Goal: Transaction & Acquisition: Book appointment/travel/reservation

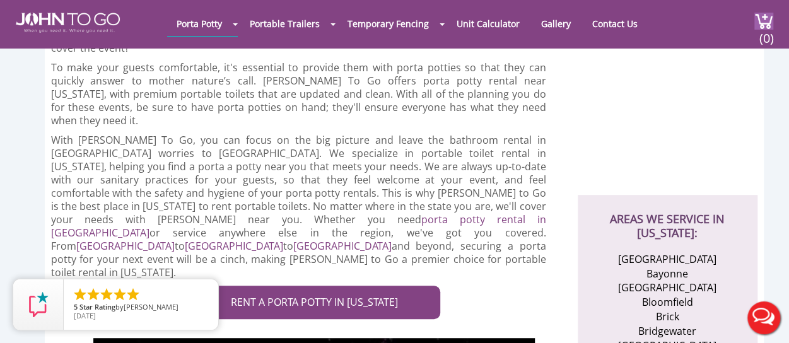
scroll to position [330, 0]
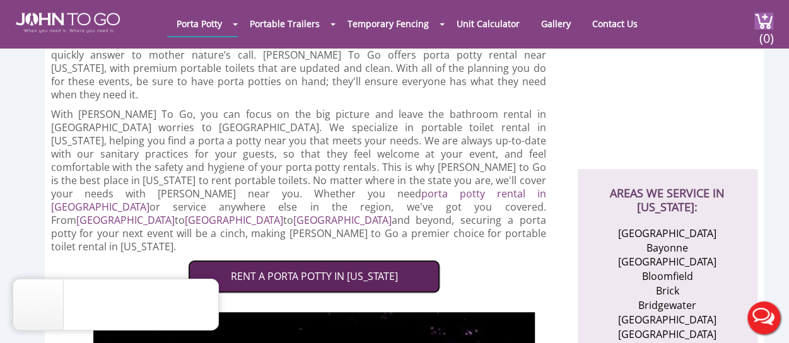
click at [289, 260] on link "RENT A PORTA POTTY IN NEW JERSEY" at bounding box center [314, 276] width 252 height 33
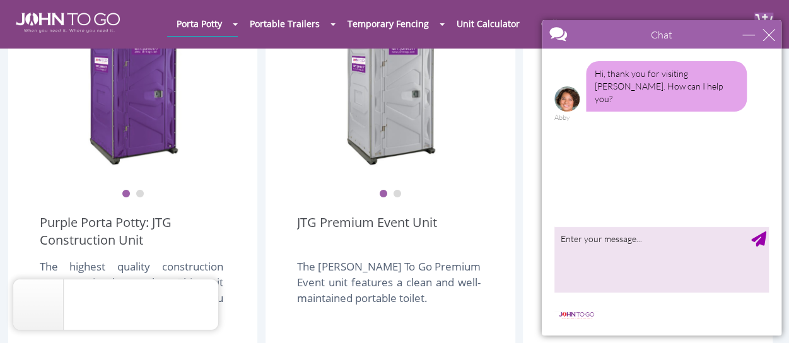
scroll to position [429, 0]
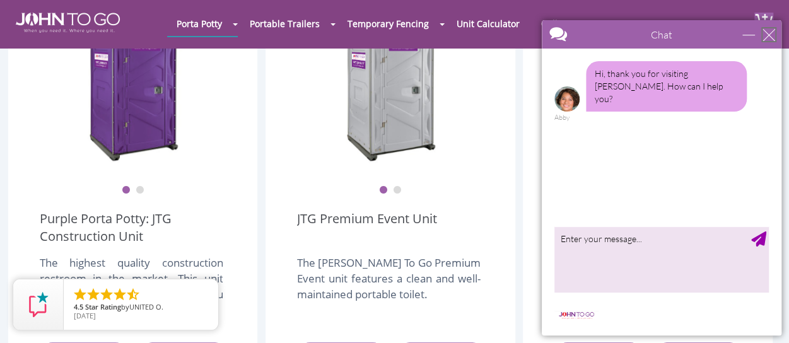
click at [771, 36] on div "close" at bounding box center [768, 34] width 13 height 13
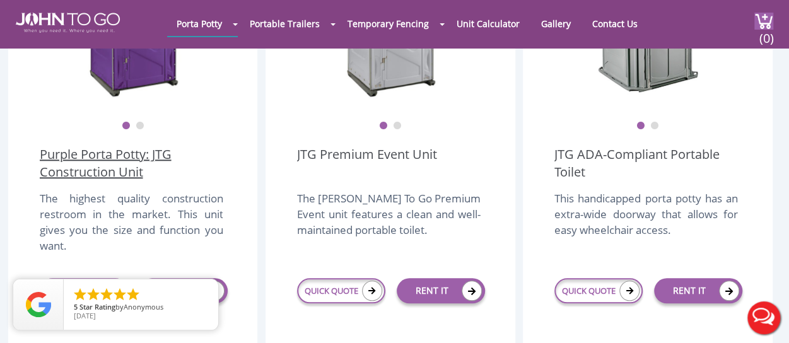
scroll to position [483, 0]
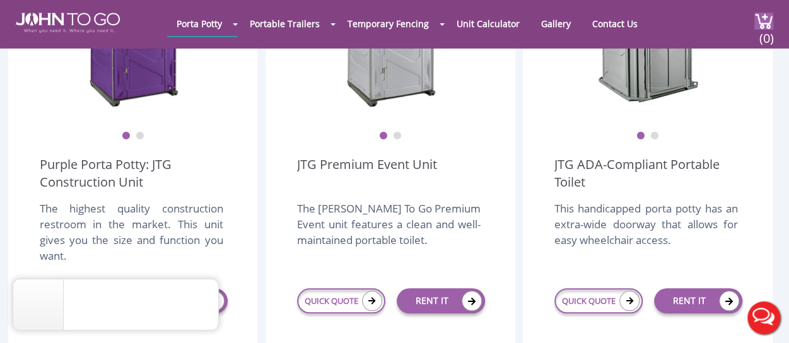
click at [141, 132] on button "2" at bounding box center [139, 136] width 9 height 9
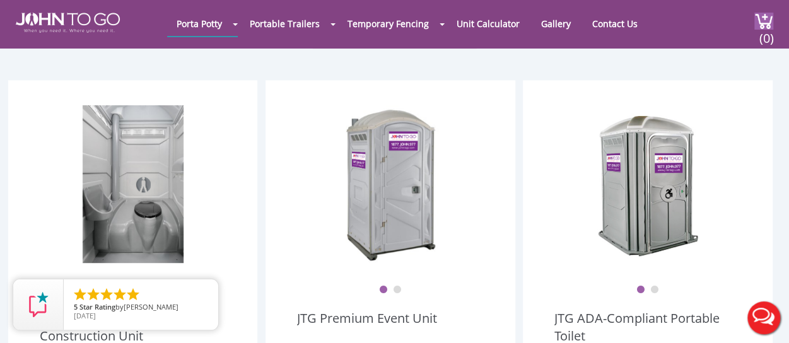
scroll to position [325, 0]
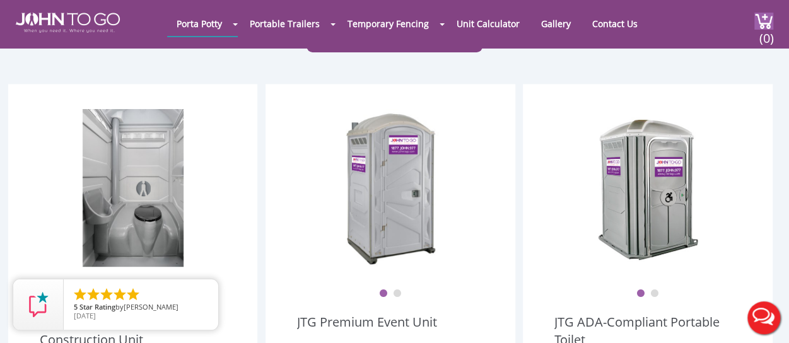
click at [400, 289] on button "2" at bounding box center [397, 293] width 9 height 9
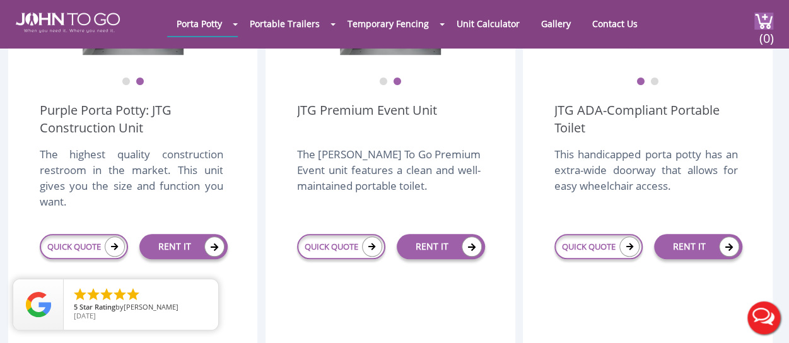
scroll to position [569, 0]
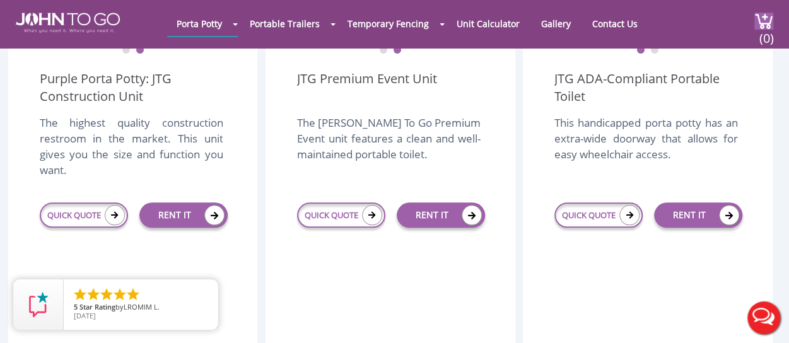
click at [760, 321] on button "Live Chat" at bounding box center [763, 318] width 50 height 50
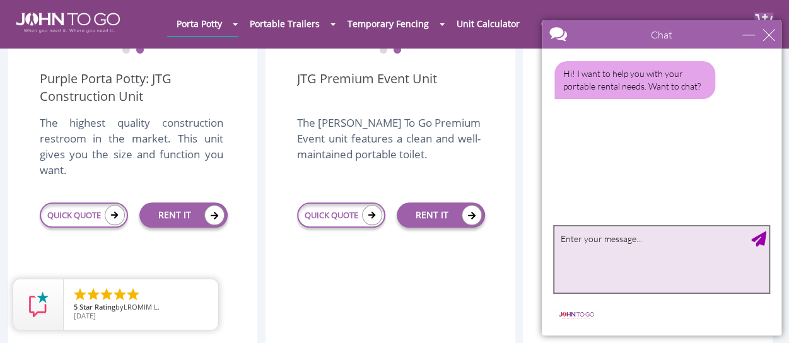
click at [646, 242] on textarea "type your message" at bounding box center [661, 259] width 214 height 66
type textarea "Hi, what is the difference between the Premium Event Unit and the Construction …"
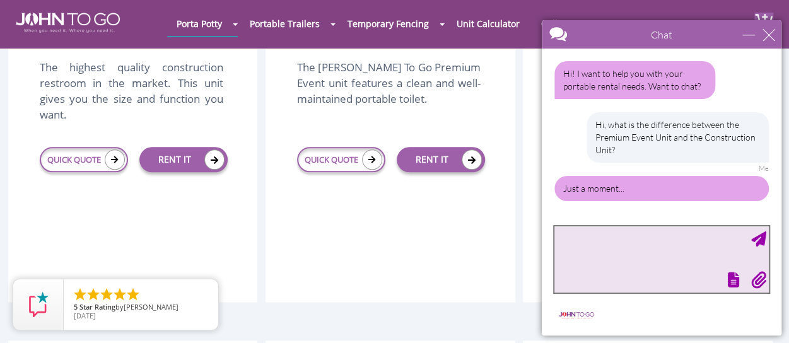
scroll to position [622, 0]
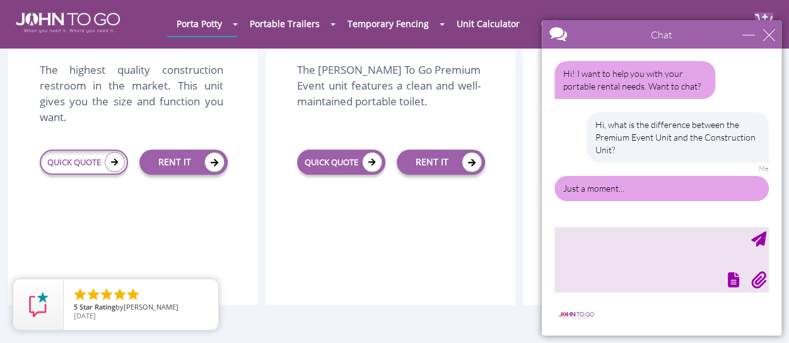
click at [345, 149] on link "QUICK QUOTE" at bounding box center [341, 161] width 88 height 25
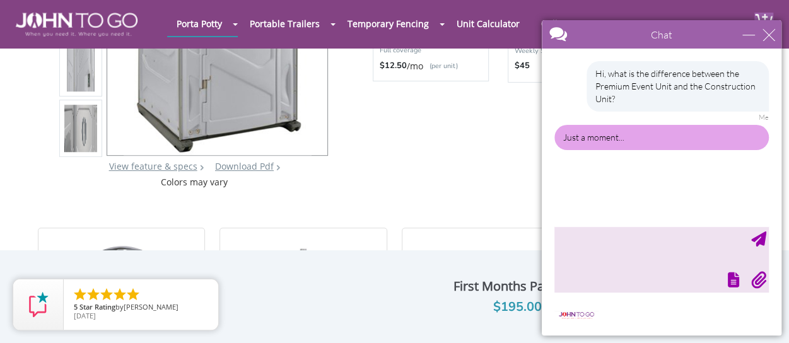
scroll to position [230, 0]
click at [744, 37] on div "minimize" at bounding box center [748, 34] width 13 height 13
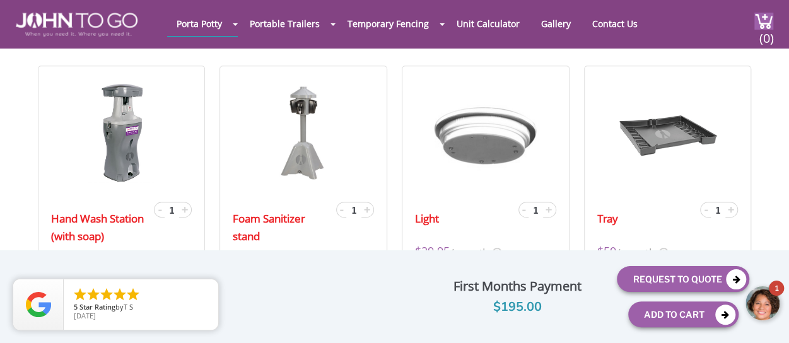
scroll to position [390, 0]
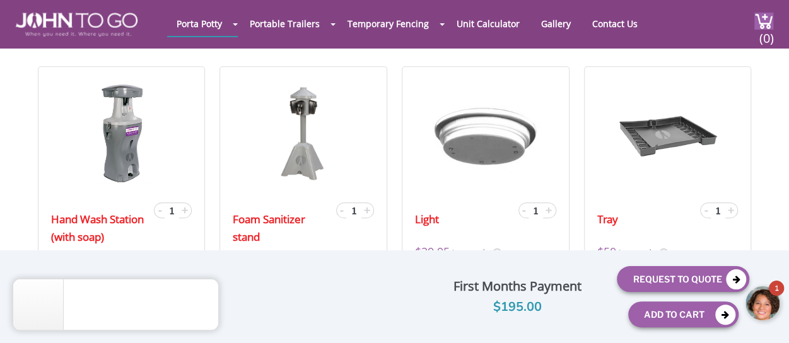
click at [764, 301] on div at bounding box center [763, 304] width 38 height 38
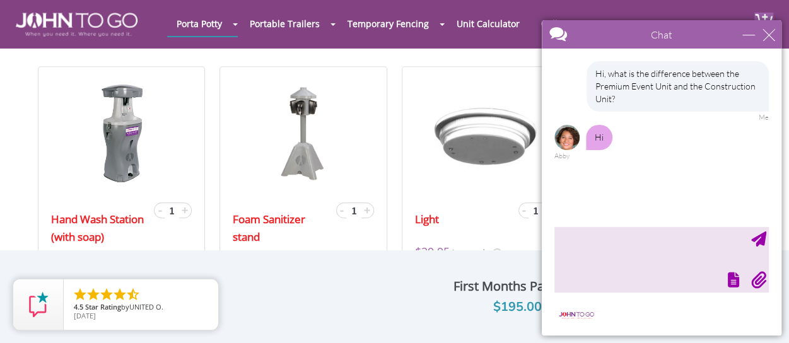
click at [465, 267] on div "JTG Premium Event Unit Optional Insurance $ Servicing charges $ Attach Lock $ R…" at bounding box center [395, 297] width 710 height 80
click at [742, 33] on div "Chat" at bounding box center [662, 34] width 240 height 28
click at [749, 35] on div "minimize" at bounding box center [748, 34] width 13 height 13
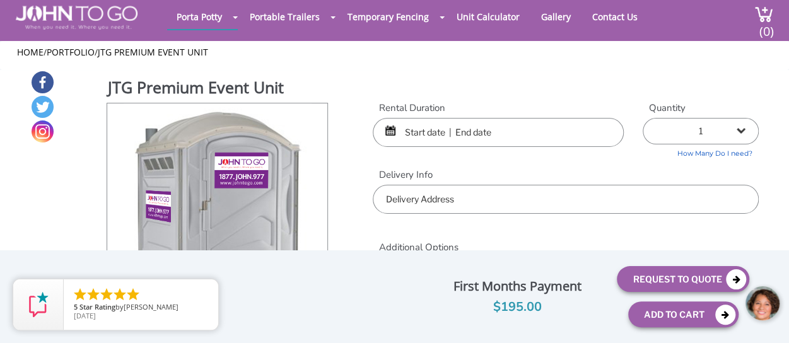
scroll to position [0, 0]
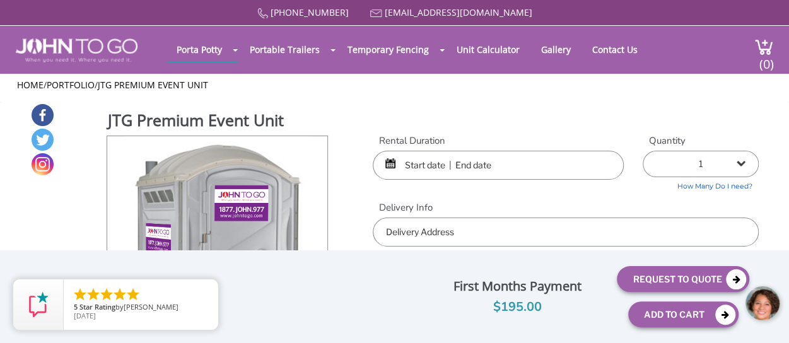
click at [491, 169] on input "text" at bounding box center [498, 165] width 251 height 29
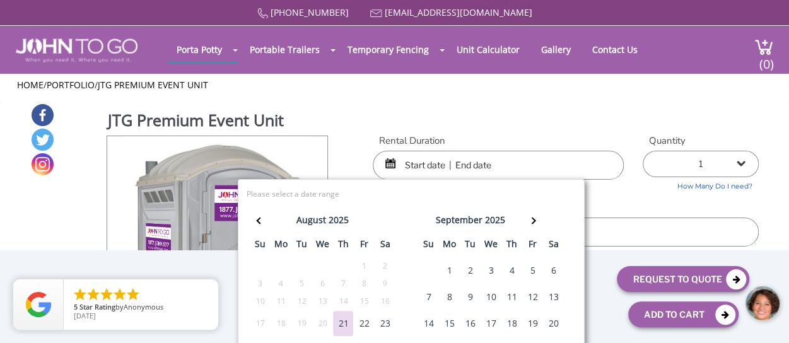
click at [528, 292] on div "12" at bounding box center [532, 296] width 20 height 25
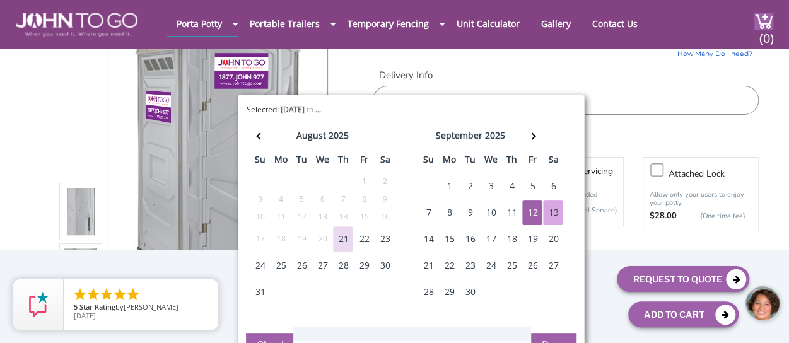
scroll to position [93, 0]
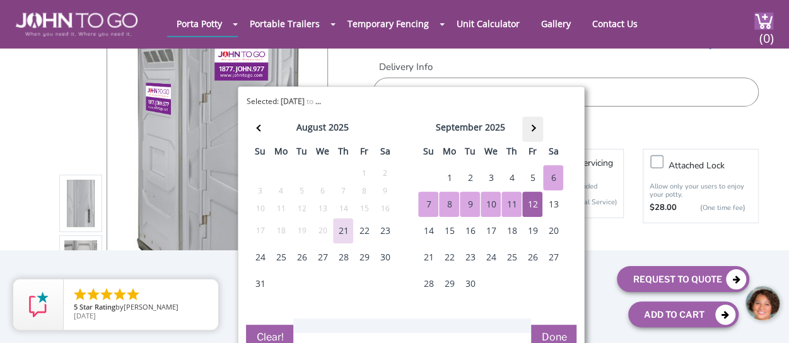
click at [532, 122] on th at bounding box center [532, 129] width 21 height 25
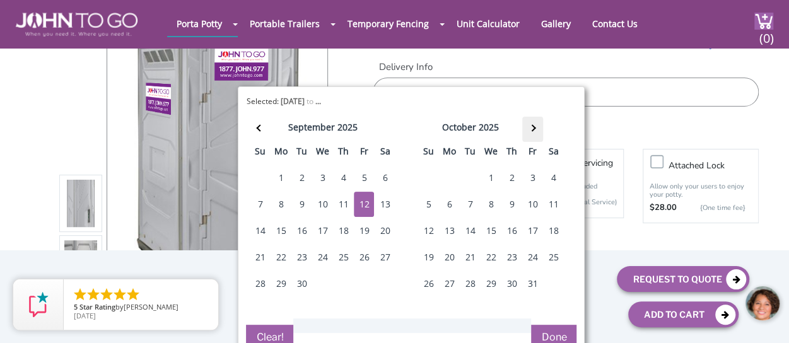
click at [532, 122] on th at bounding box center [532, 129] width 21 height 25
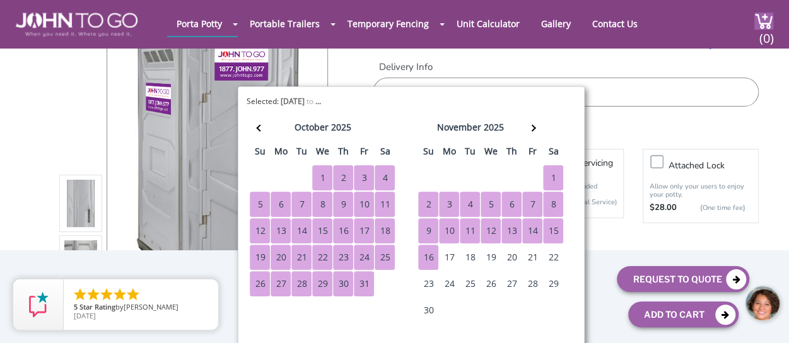
click at [424, 253] on div "16" at bounding box center [428, 257] width 20 height 25
type input "09/12/2025 to 11/16/2025"
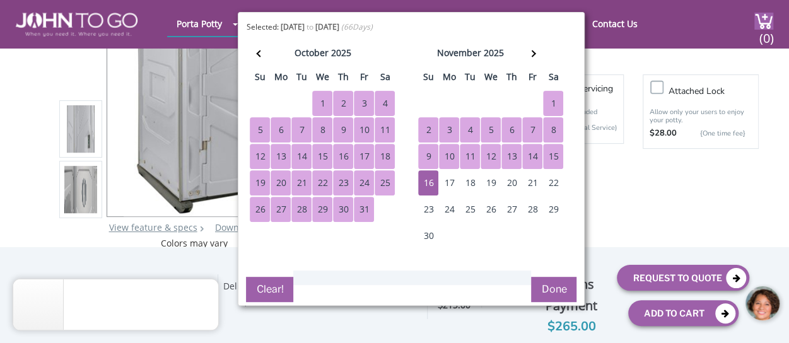
scroll to position [168, 0]
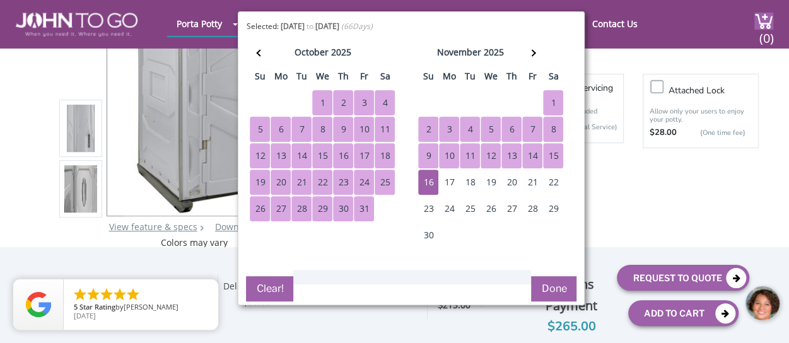
click at [546, 280] on button "Done" at bounding box center [553, 288] width 45 height 25
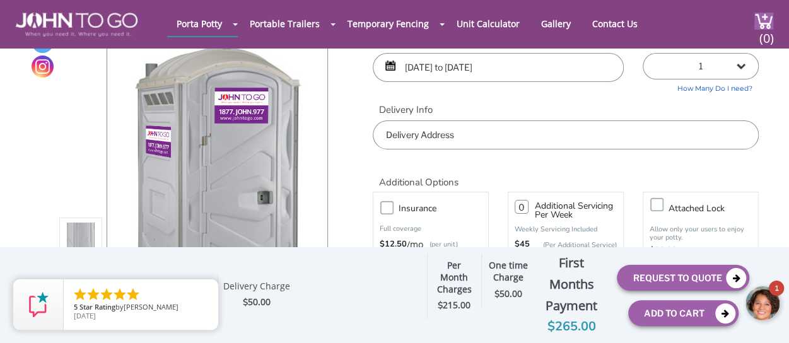
scroll to position [50, 0]
click at [576, 133] on input "text" at bounding box center [566, 134] width 386 height 29
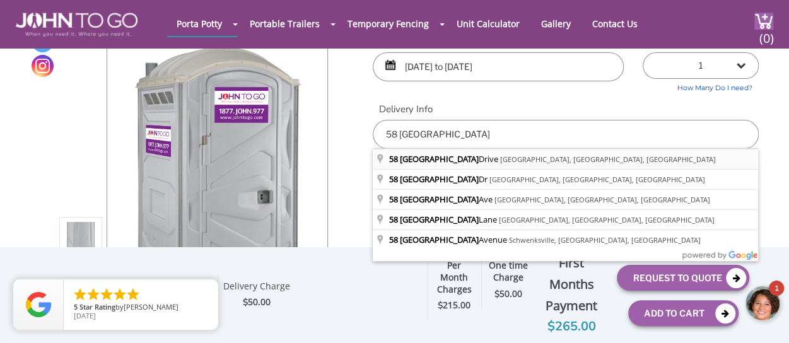
type input "58 Riverside Drive, Princeton, NJ, USA"
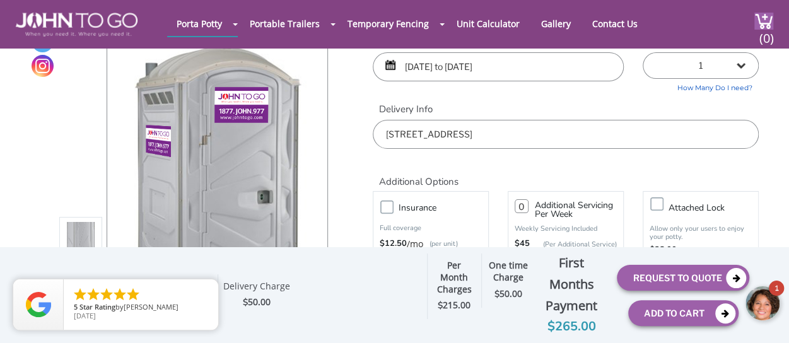
click at [733, 70] on select "1 2 (5% discount) 3 (8% discount) 4 (10% discount) 5 (12% discount) 6 (12% disc…" at bounding box center [701, 65] width 116 height 26
select select "2"
click at [643, 52] on select "1 2 (5% discount) 3 (8% discount) 4 (10% discount) 5 (12% discount) 6 (12% disc…" at bounding box center [701, 65] width 116 height 26
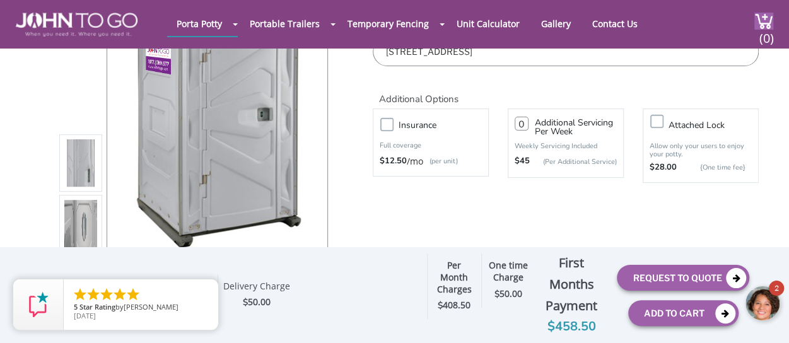
scroll to position [134, 0]
click at [765, 303] on div at bounding box center [763, 304] width 38 height 38
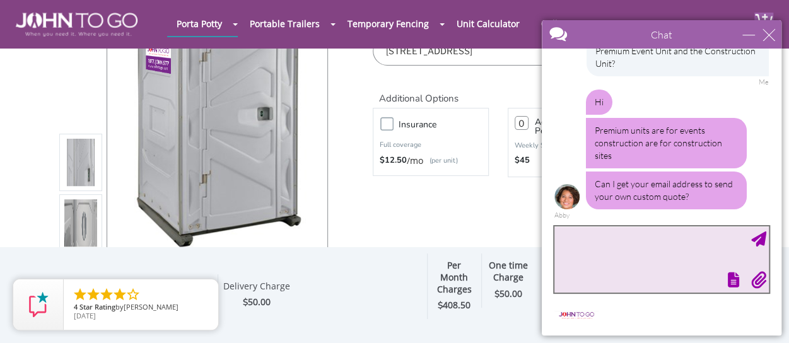
click at [667, 245] on textarea "type your message" at bounding box center [661, 259] width 214 height 66
type textarea "A"
type textarea "How are the units different from each other?"
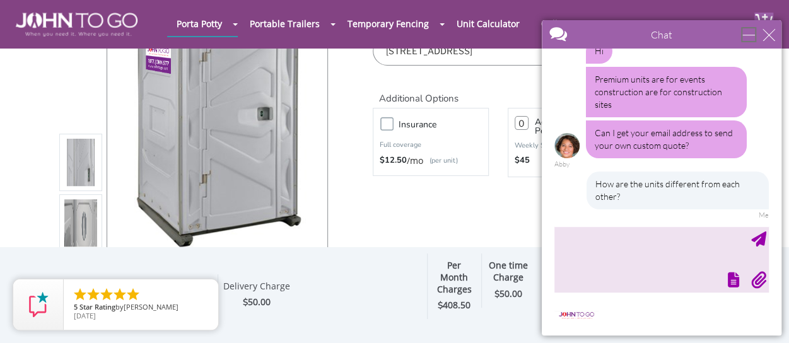
click at [744, 33] on div "minimize" at bounding box center [748, 34] width 13 height 13
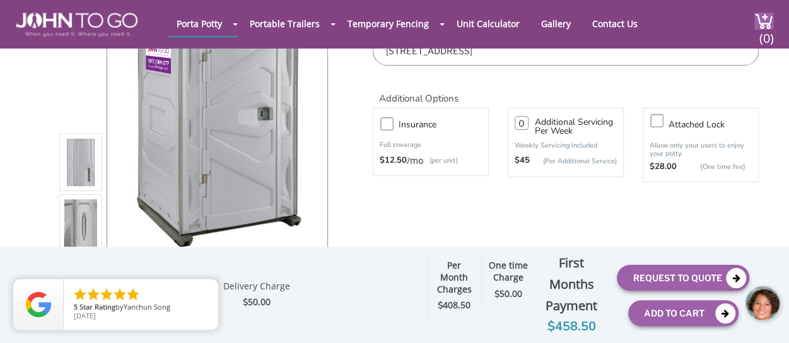
scroll to position [178, 0]
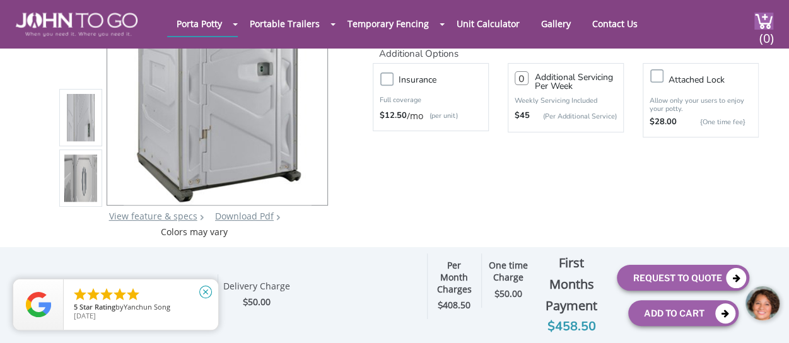
click at [208, 294] on icon "close" at bounding box center [205, 292] width 13 height 13
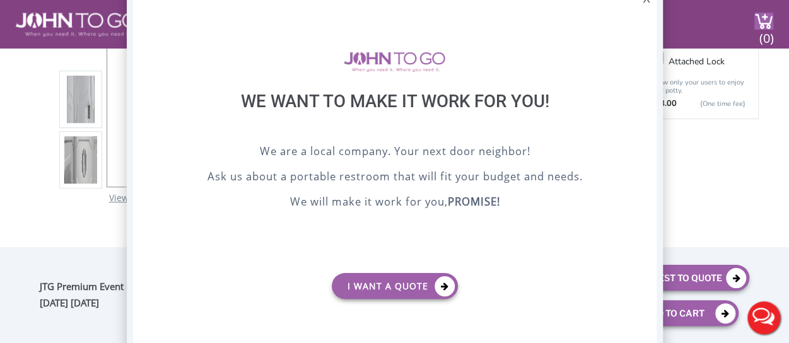
scroll to position [0, 0]
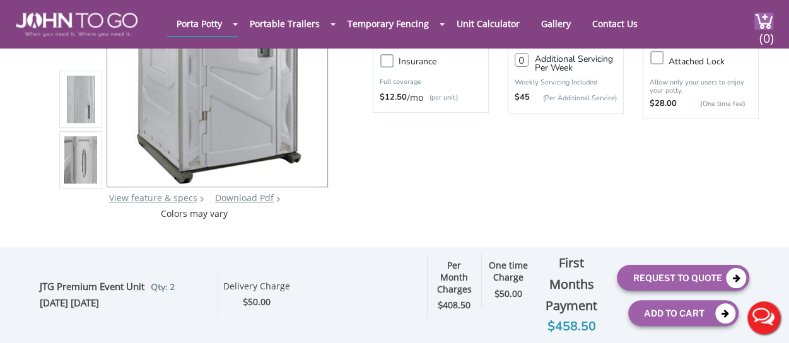
click at [757, 320] on button "Live Chat" at bounding box center [763, 318] width 50 height 50
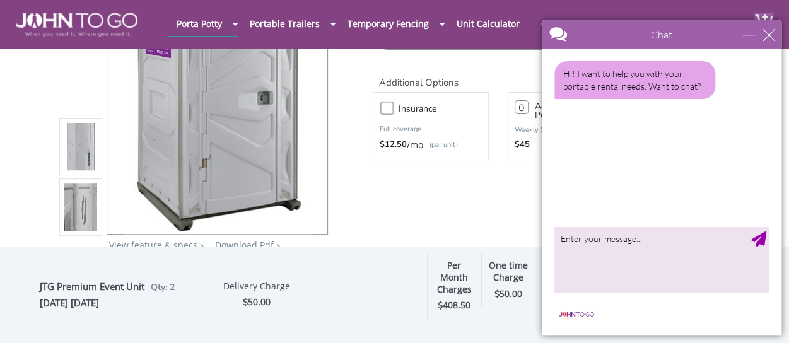
scroll to position [158, 0]
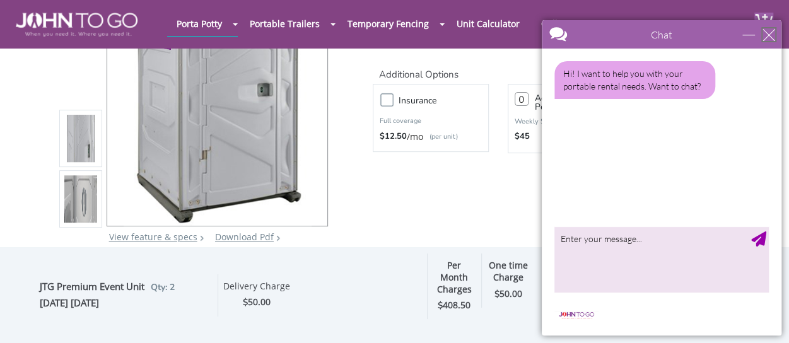
click at [764, 37] on div "close" at bounding box center [768, 34] width 13 height 13
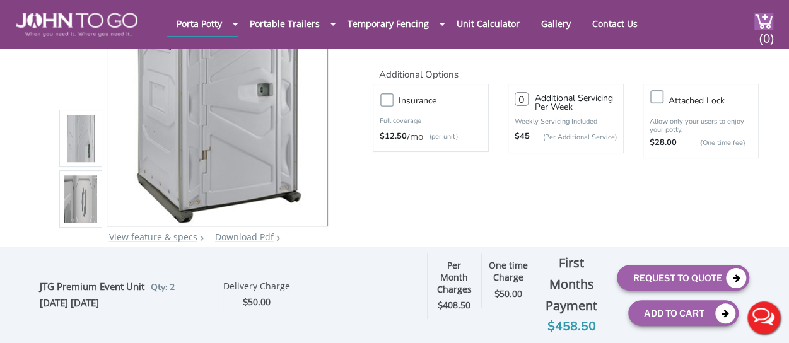
scroll to position [0, 0]
click at [756, 313] on button "Live Chat" at bounding box center [763, 318] width 50 height 50
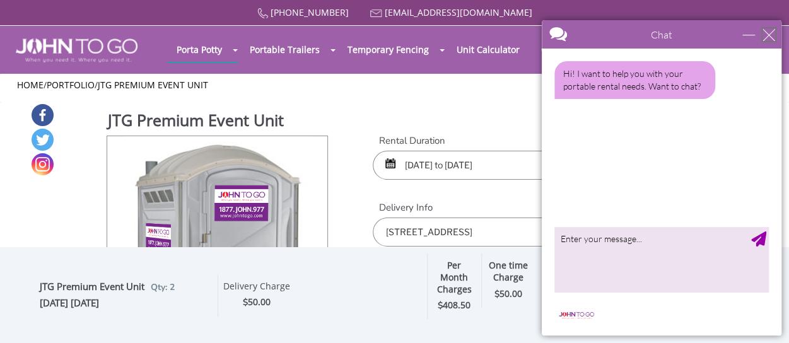
click at [770, 28] on div "close" at bounding box center [768, 34] width 13 height 13
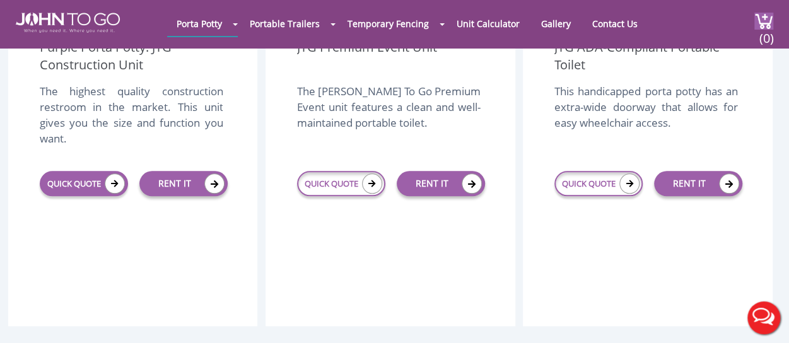
scroll to position [598, 0]
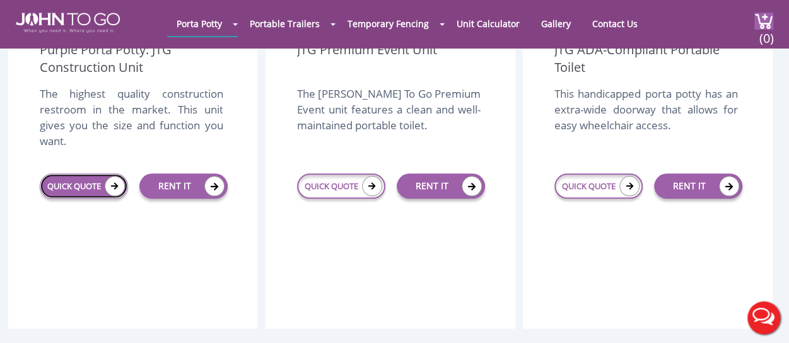
click at [98, 173] on link "QUICK QUOTE" at bounding box center [84, 185] width 88 height 25
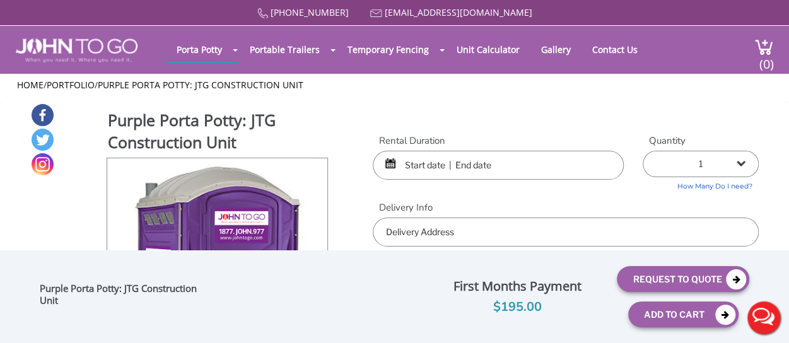
click at [515, 170] on input "text" at bounding box center [498, 165] width 251 height 29
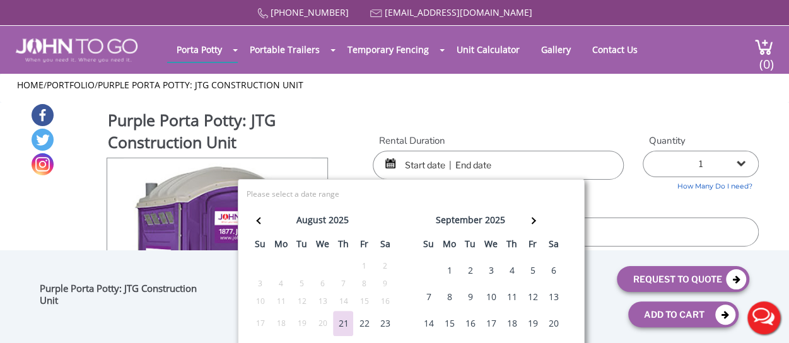
click at [532, 295] on div "12" at bounding box center [532, 296] width 20 height 25
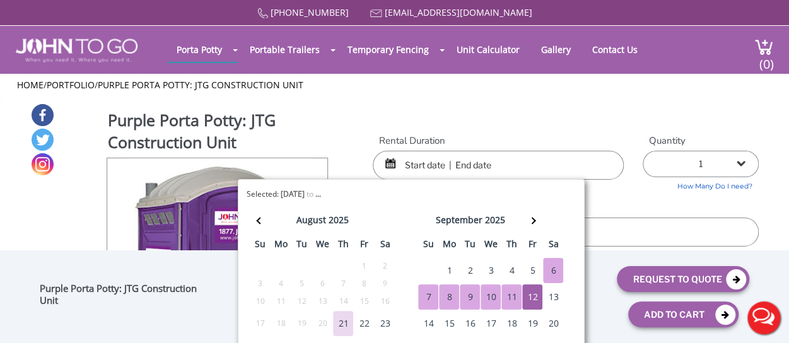
click at [756, 161] on select "1 2 (5% discount) 3 (8% discount) 4 (10% discount) 5 (12% discount) 6 (12% disc…" at bounding box center [701, 164] width 116 height 26
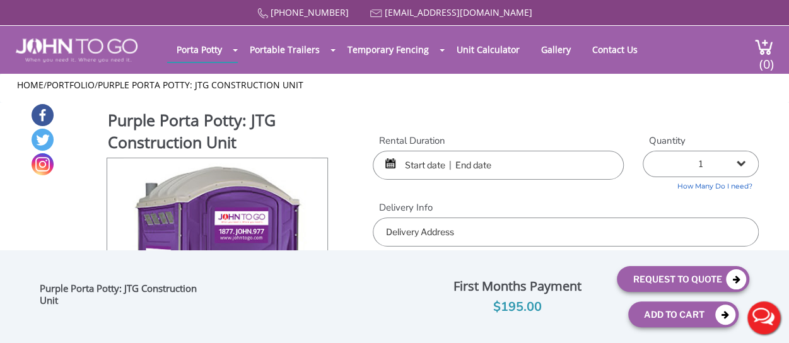
select select "2"
click at [643, 151] on select "1 2 (5% discount) 3 (8% discount) 4 (10% discount) 5 (12% discount) 6 (12% disc…" at bounding box center [701, 164] width 116 height 26
type input "0"
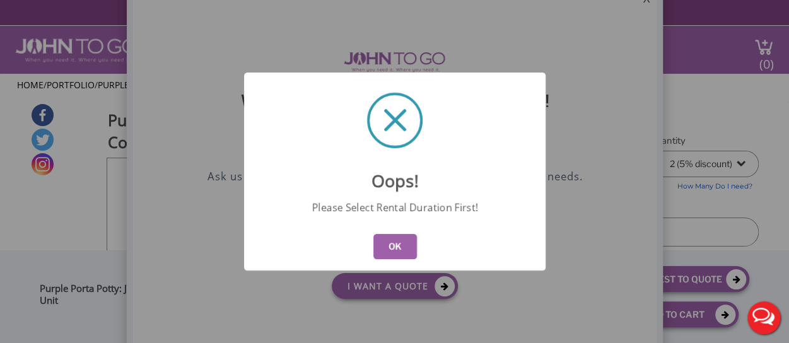
click at [391, 238] on button "OK" at bounding box center [395, 246] width 44 height 25
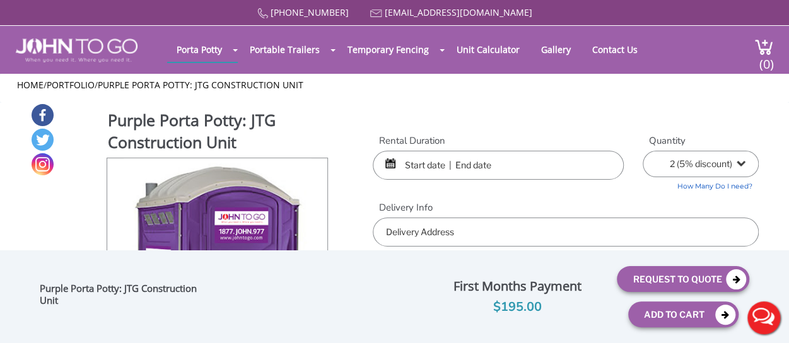
click at [554, 236] on input "text" at bounding box center [566, 232] width 386 height 29
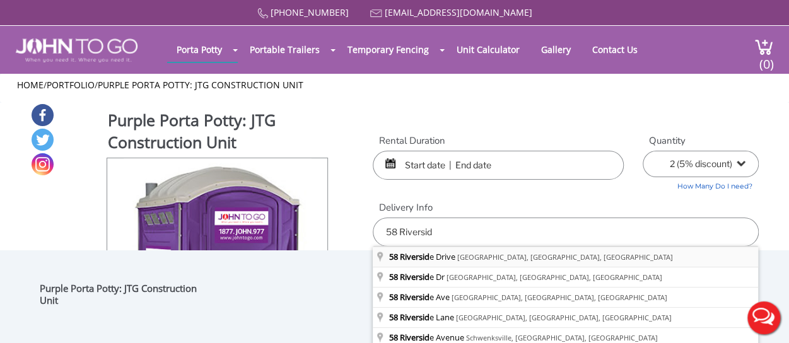
type input "[STREET_ADDRESS]"
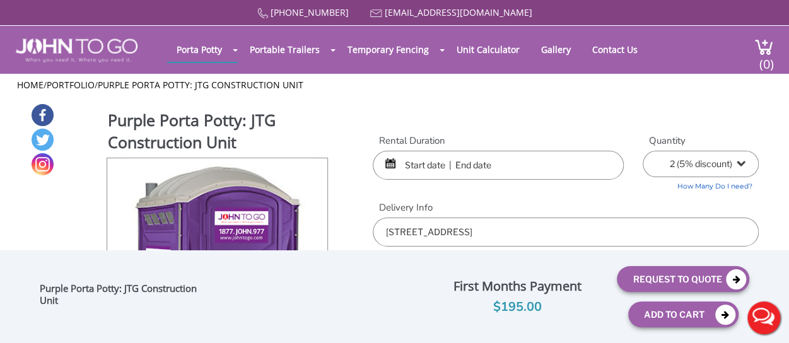
click at [483, 161] on input "text" at bounding box center [498, 165] width 251 height 29
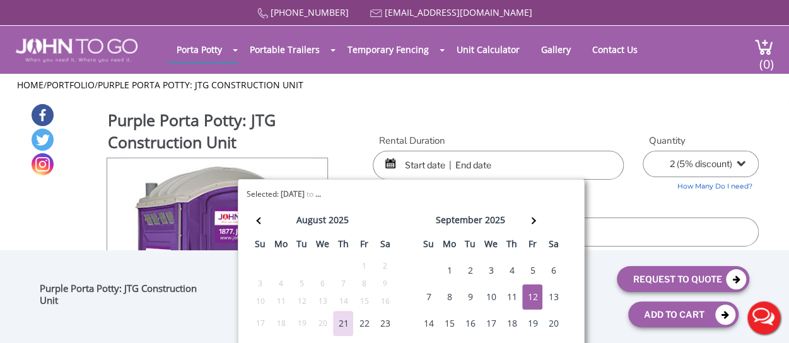
click at [532, 291] on div "12" at bounding box center [532, 296] width 20 height 25
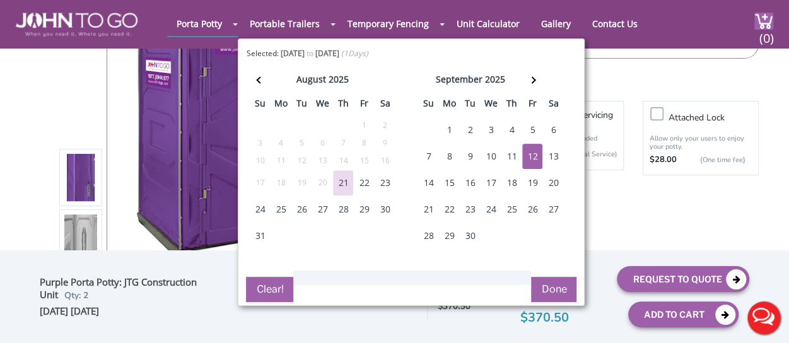
scroll to position [132, 0]
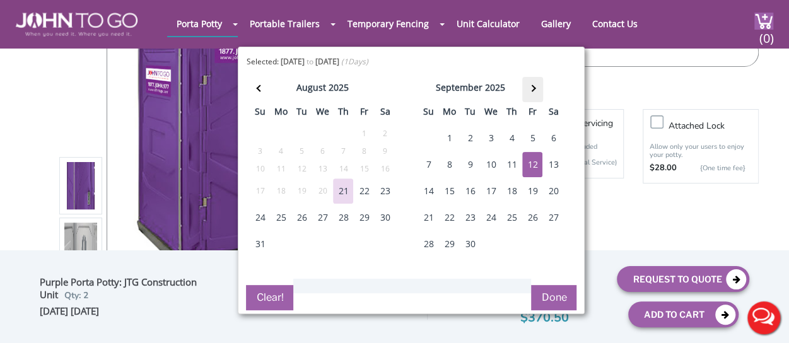
click at [534, 86] on th at bounding box center [532, 89] width 21 height 25
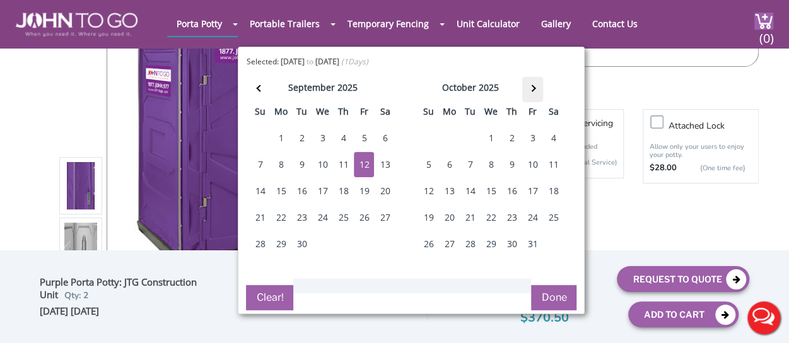
click at [534, 91] on th at bounding box center [532, 89] width 21 height 25
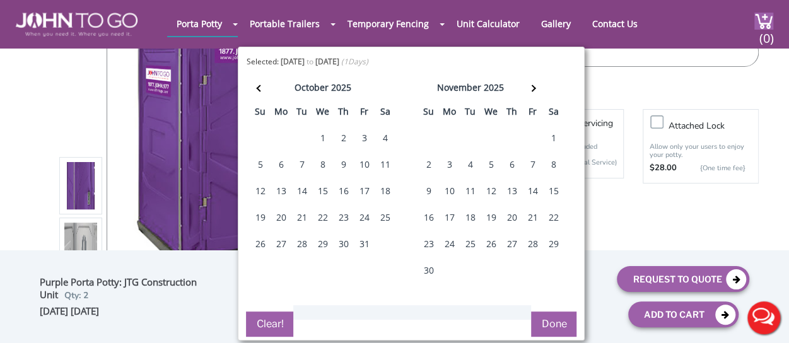
click at [422, 215] on div "16" at bounding box center [428, 217] width 20 height 25
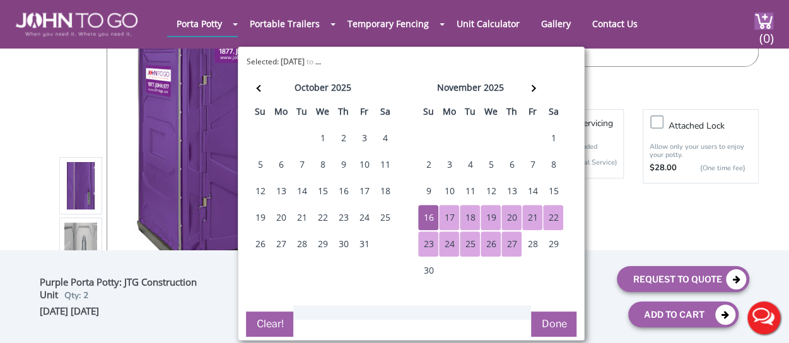
click at [542, 326] on button "Done" at bounding box center [553, 324] width 45 height 25
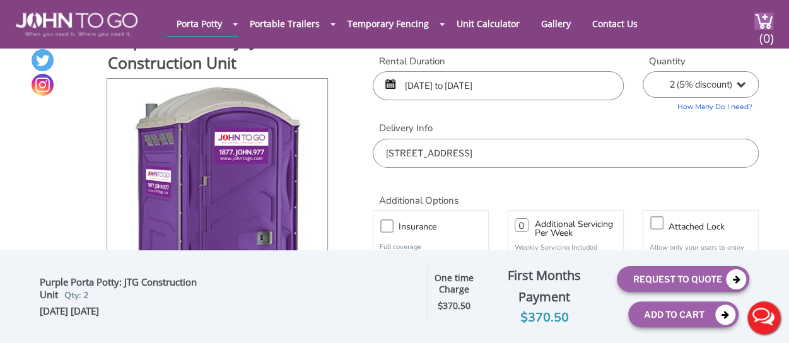
scroll to position [31, 0]
click at [539, 92] on input "[DATE] to [DATE]" at bounding box center [498, 86] width 251 height 29
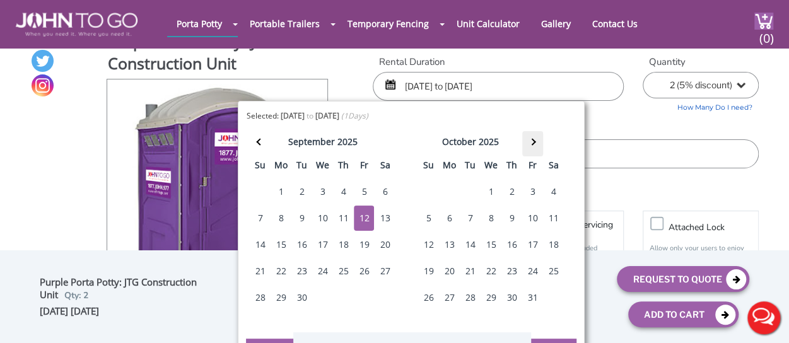
click at [532, 141] on th at bounding box center [532, 143] width 21 height 25
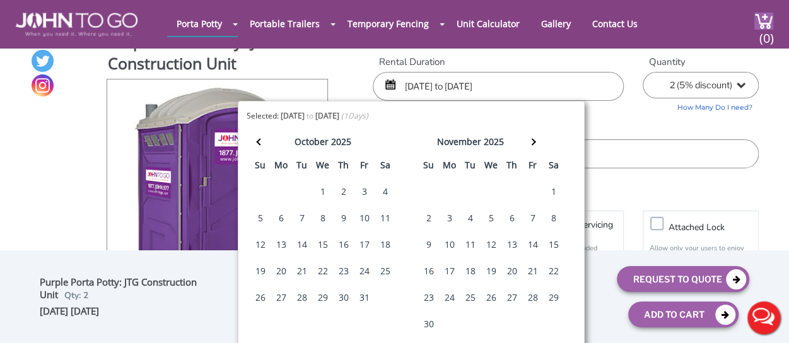
drag, startPoint x: 532, startPoint y: 141, endPoint x: 436, endPoint y: 133, distance: 96.8
click at [436, 133] on tr "[DATE]" at bounding box center [491, 143] width 146 height 25
click at [426, 270] on div "16" at bounding box center [428, 271] width 20 height 25
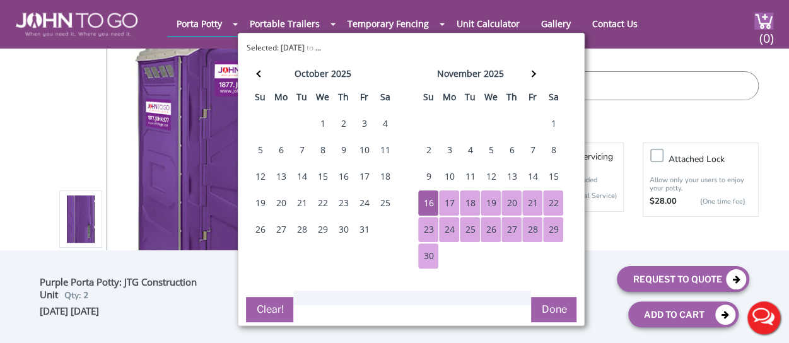
scroll to position [100, 0]
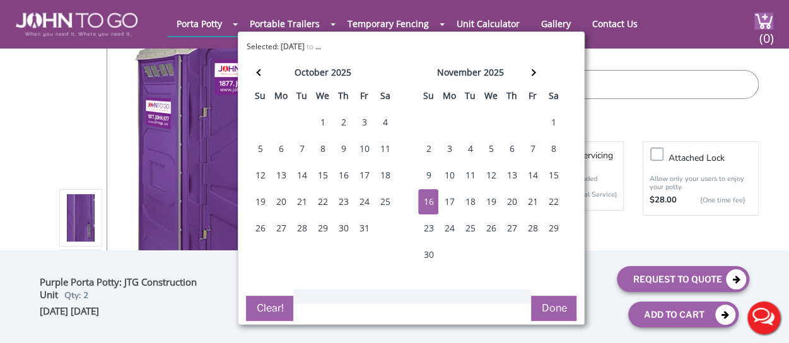
click at [426, 194] on div "16" at bounding box center [428, 201] width 20 height 25
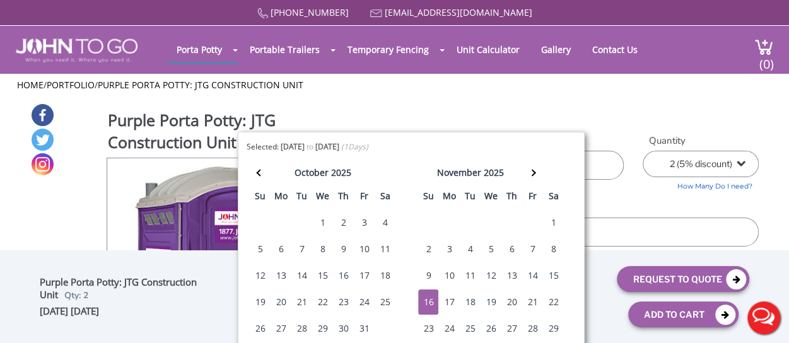
scroll to position [5, 0]
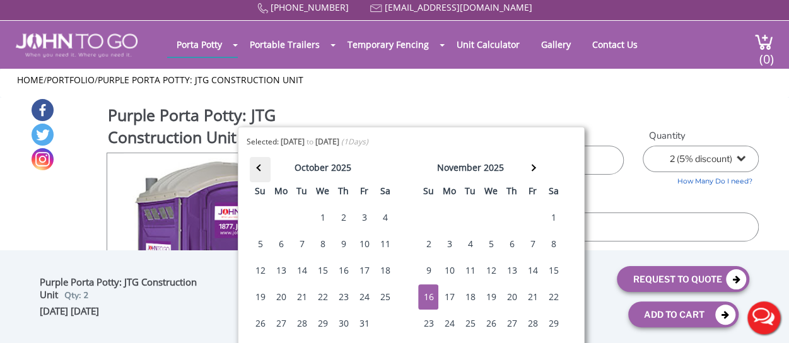
click at [262, 167] on span at bounding box center [260, 168] width 7 height 7
click at [366, 243] on div "12" at bounding box center [364, 243] width 20 height 25
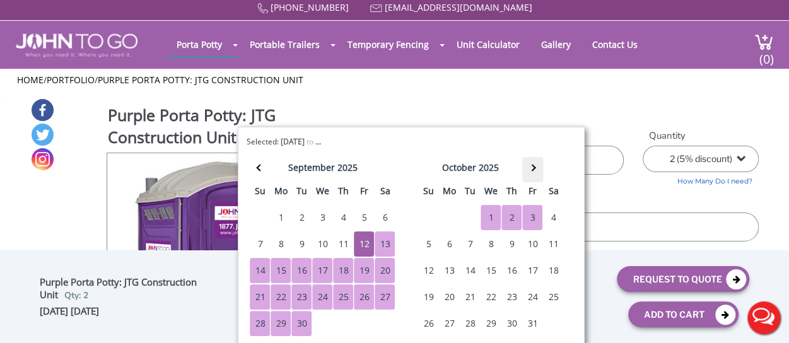
click at [531, 166] on span at bounding box center [532, 168] width 7 height 7
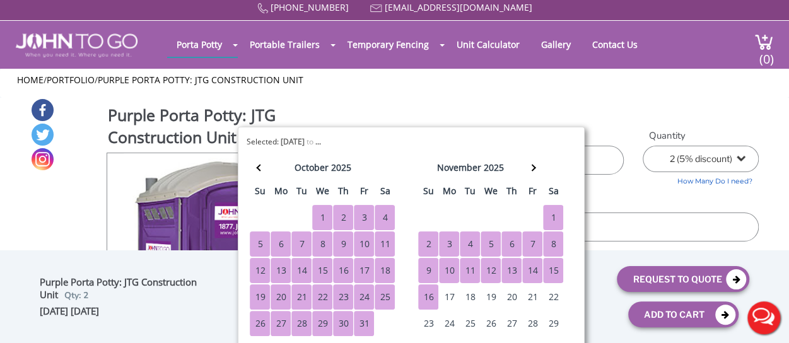
click at [426, 292] on div "16" at bounding box center [428, 296] width 20 height 25
type input "[DATE] to [DATE]"
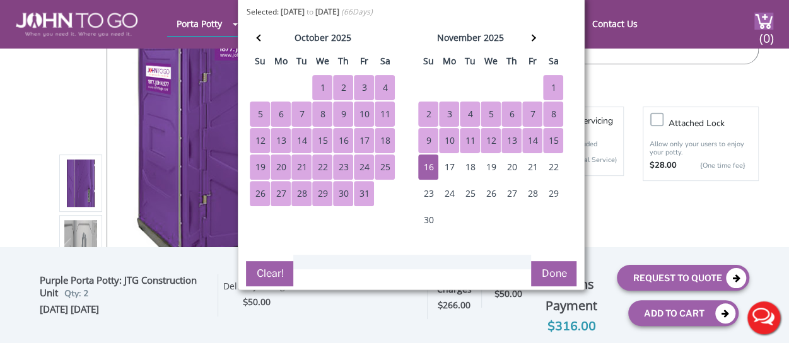
scroll to position [136, 0]
click at [551, 263] on button "Done" at bounding box center [553, 272] width 45 height 25
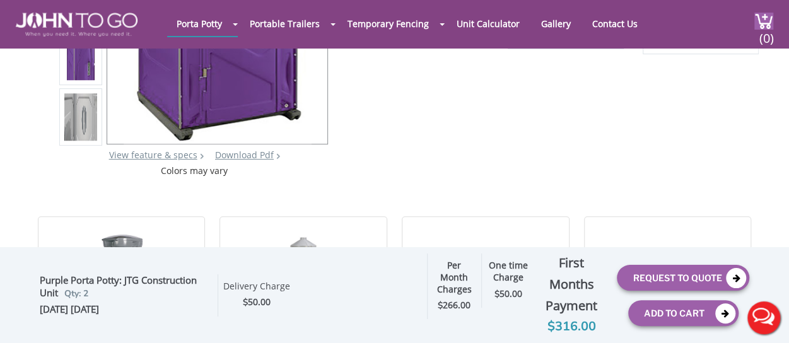
scroll to position [265, 0]
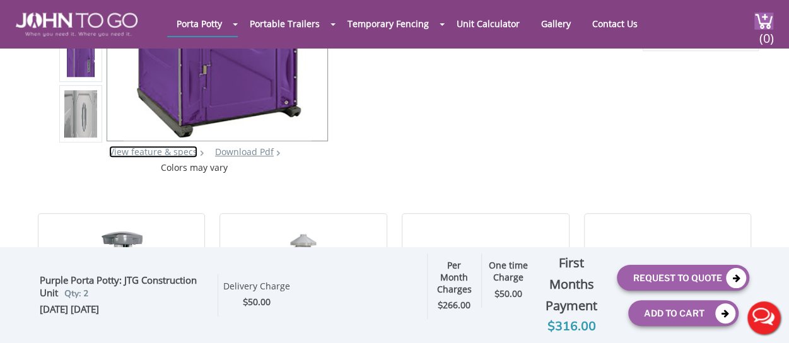
click at [173, 156] on link "View feature & specs" at bounding box center [153, 152] width 88 height 12
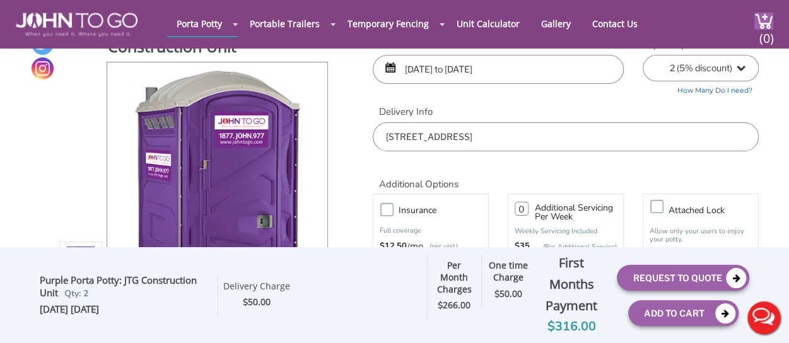
scroll to position [62, 0]
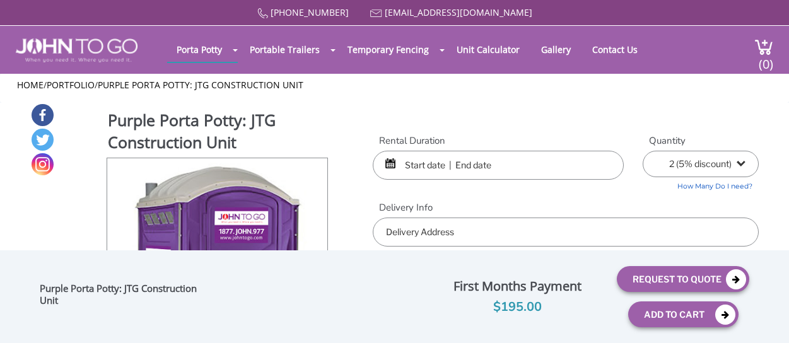
select select "2"
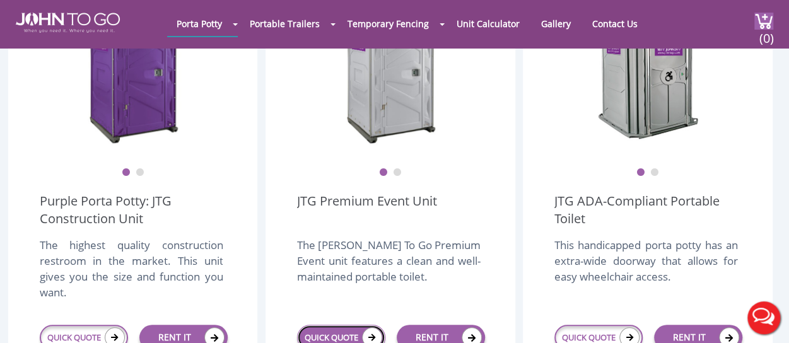
scroll to position [450, 0]
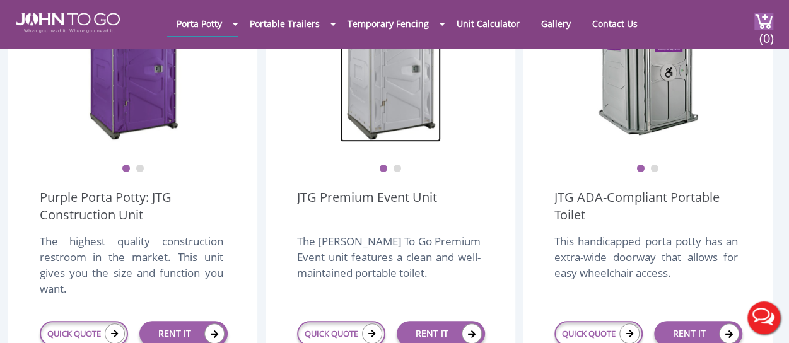
click at [373, 105] on img at bounding box center [390, 63] width 101 height 158
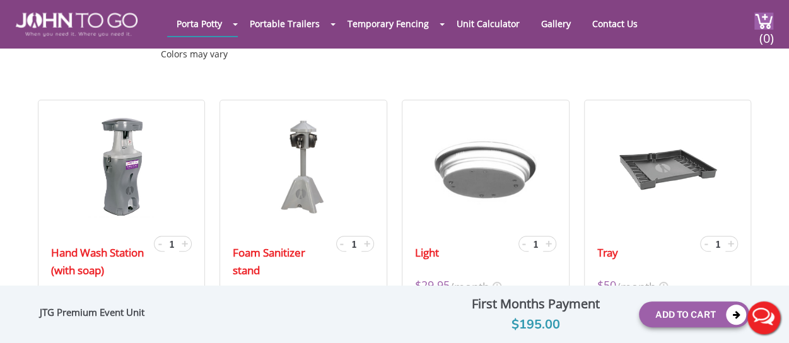
scroll to position [328, 0]
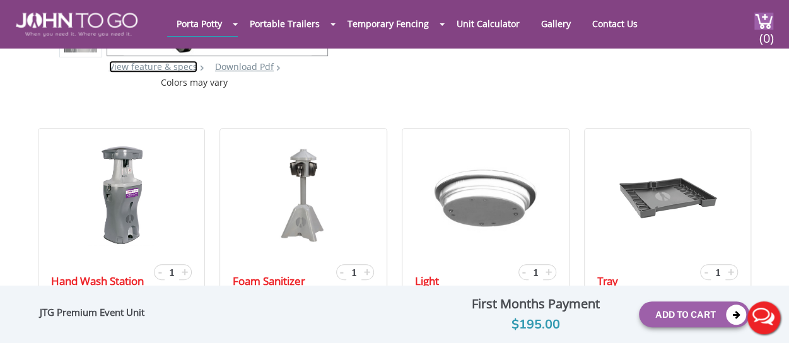
click at [184, 71] on link "View feature & specs" at bounding box center [153, 67] width 88 height 12
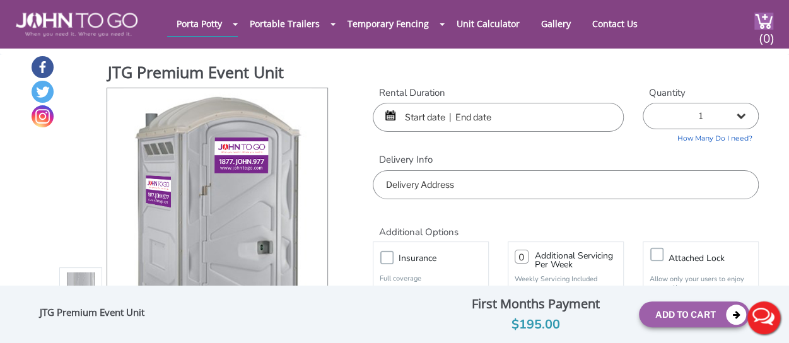
scroll to position [67, 0]
